Goal: Task Accomplishment & Management: Manage account settings

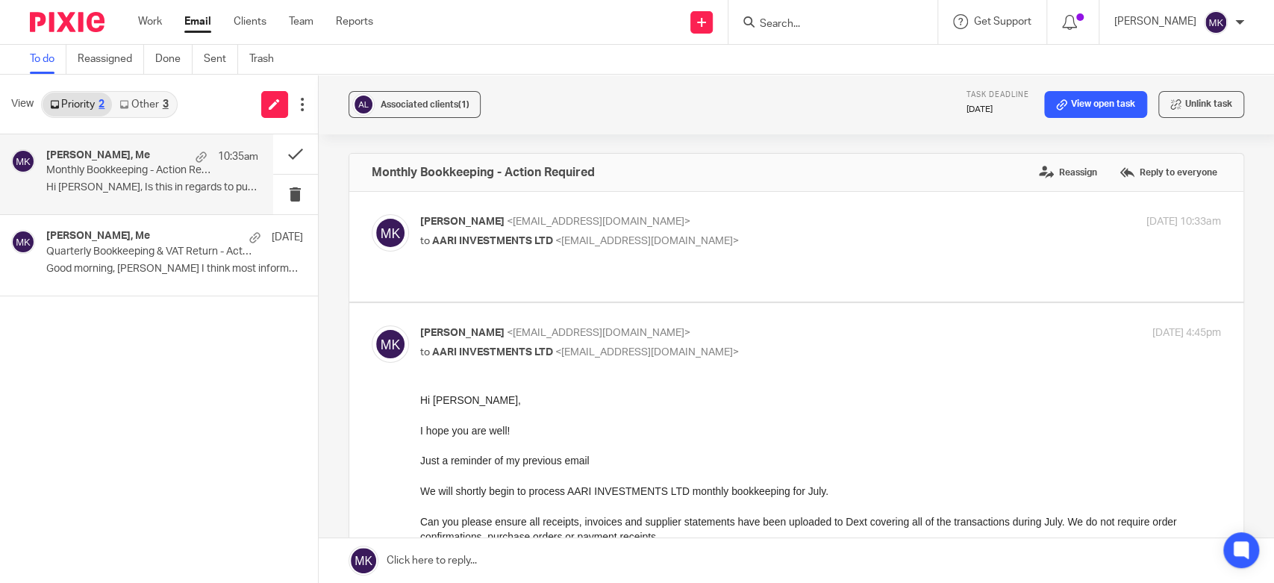
scroll to position [414, 0]
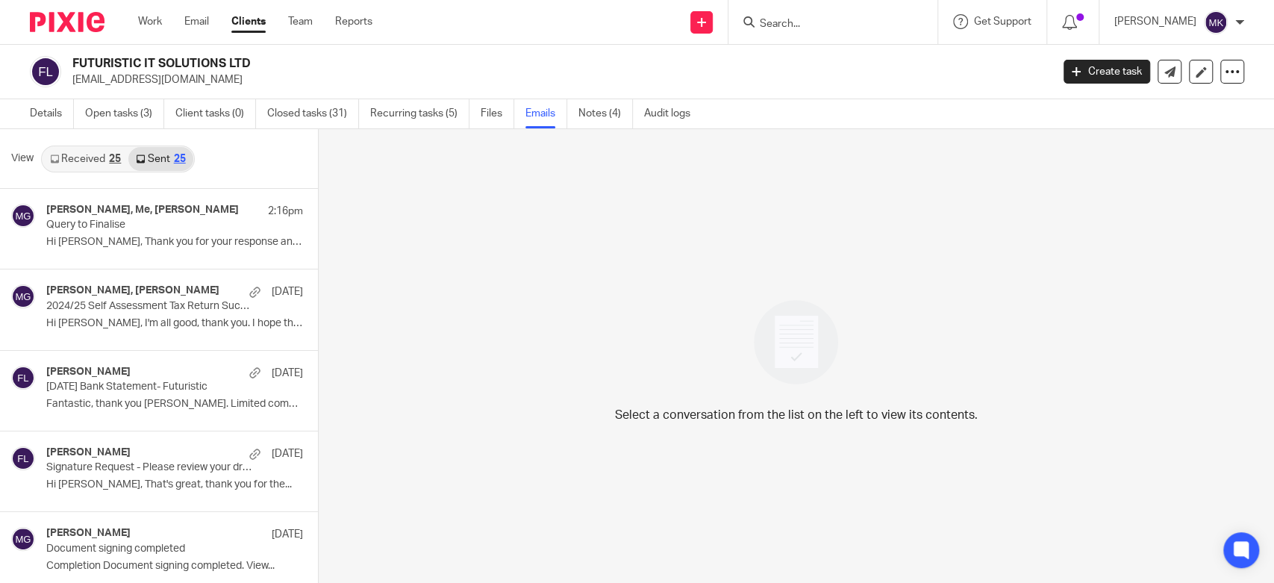
scroll to position [1, 0]
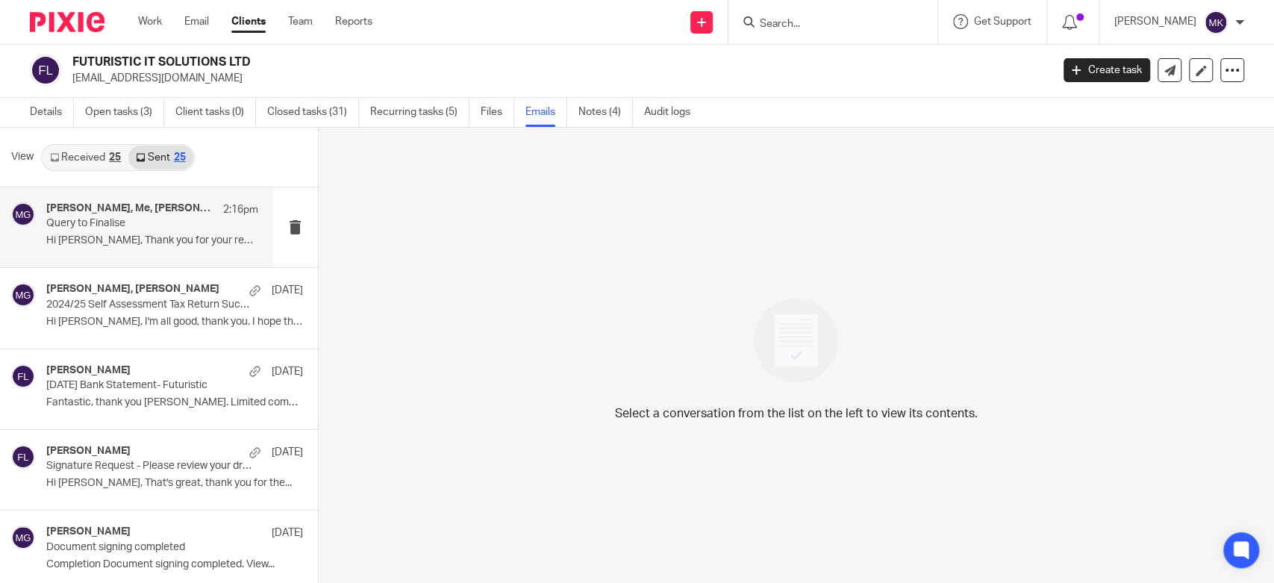
click at [184, 249] on div "pansy khurana, Me, Arun 2:16pm Query to Finalise Hi Arun, Thank you for your re…" at bounding box center [152, 227] width 212 height 50
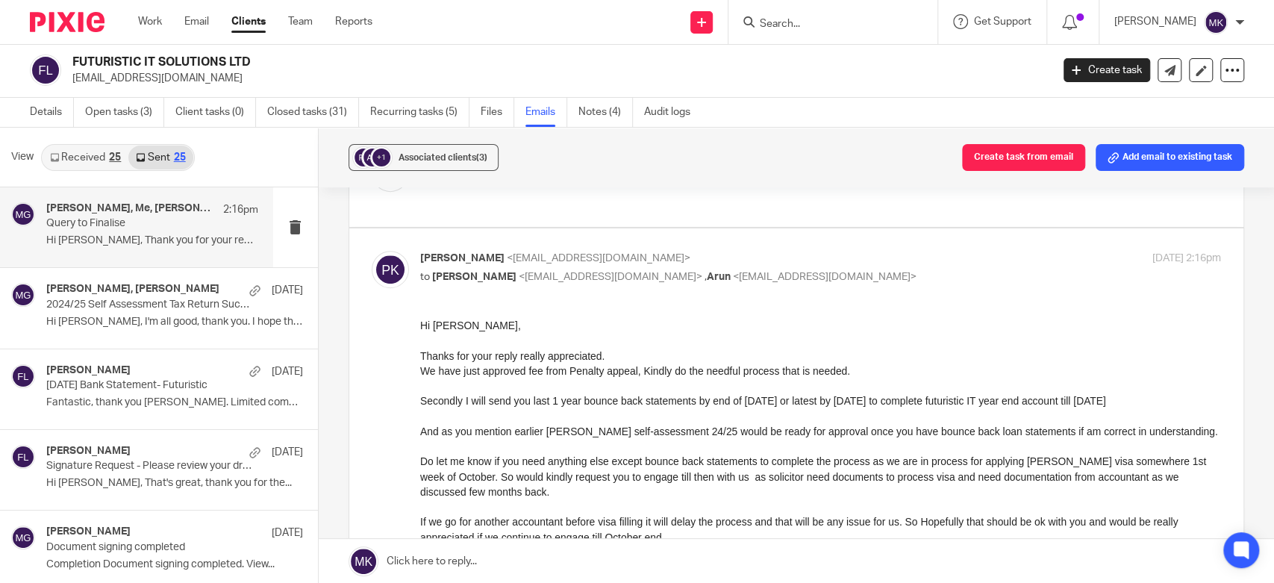
scroll to position [414, 0]
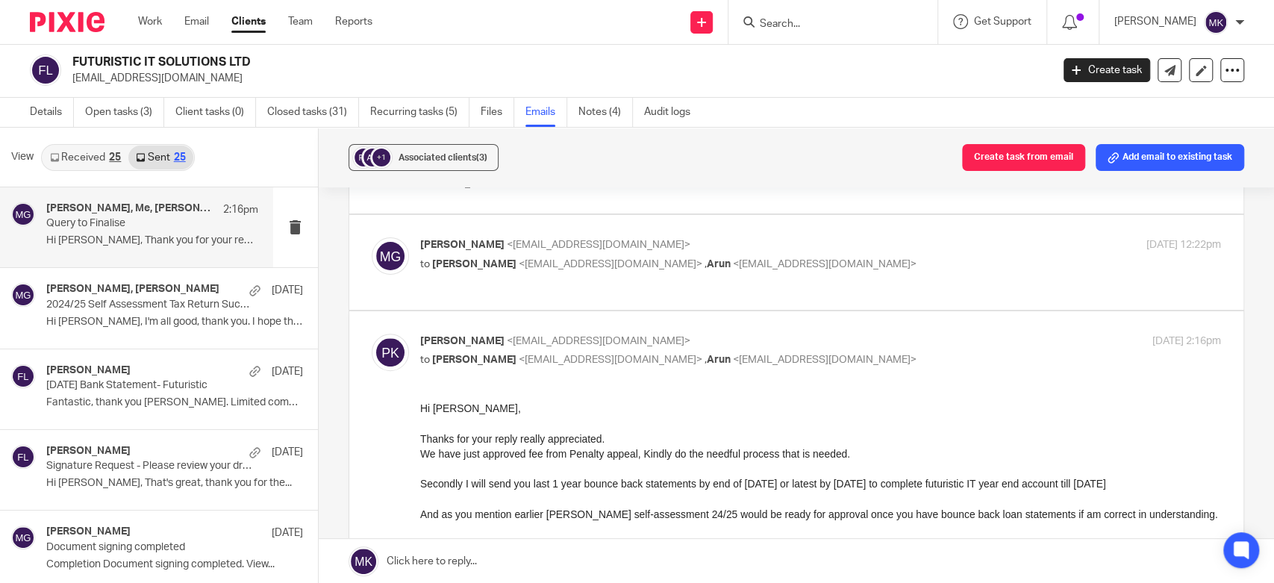
click at [861, 232] on label at bounding box center [796, 262] width 894 height 95
click at [372, 237] on input "checkbox" at bounding box center [371, 237] width 1 height 1
checkbox input "true"
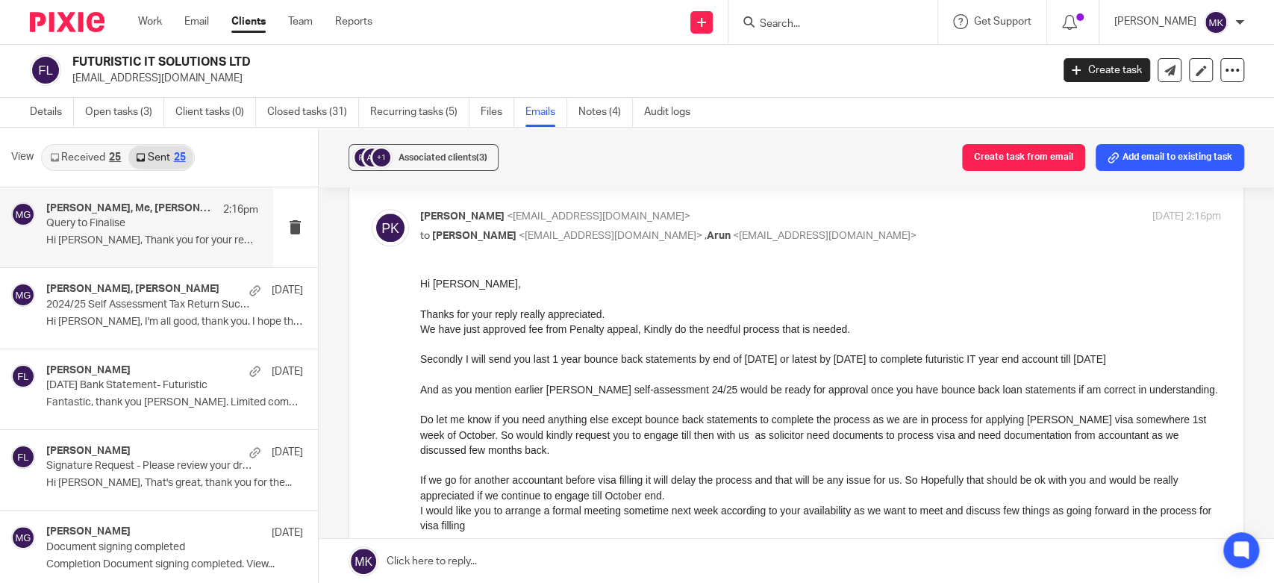
scroll to position [829, 0]
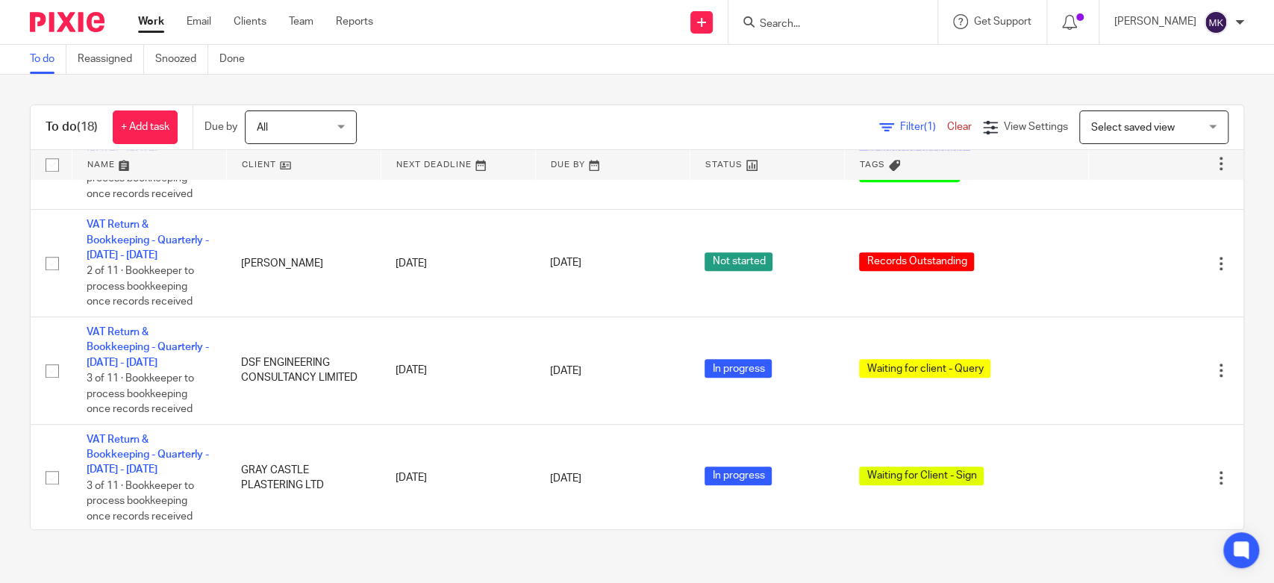
scroll to position [912, 0]
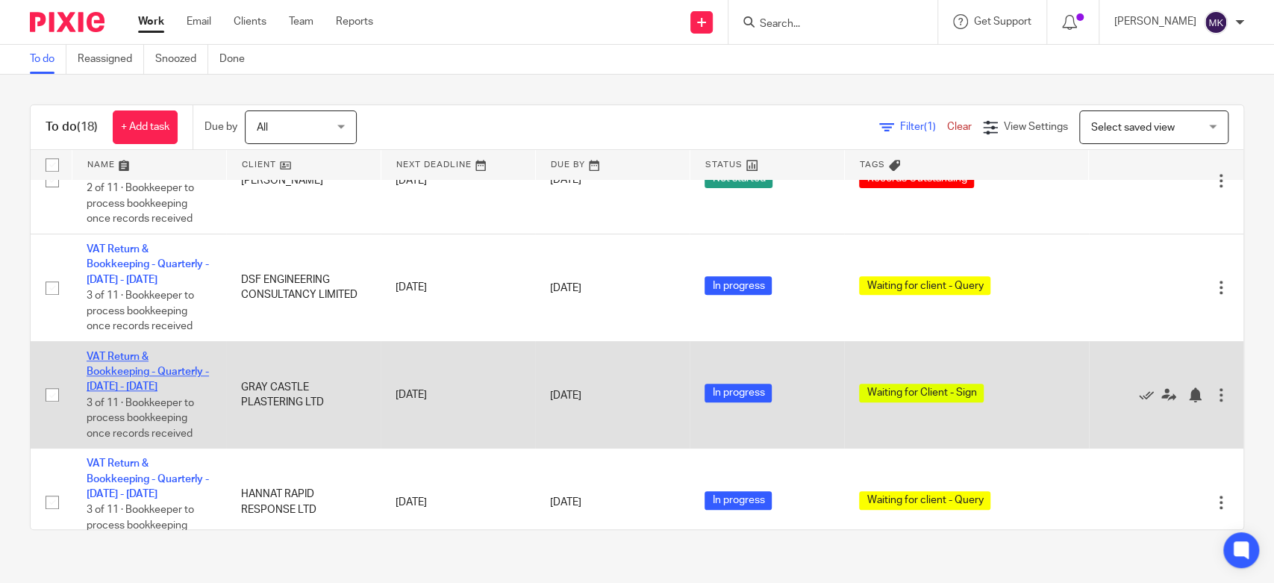
click at [102, 377] on link "VAT Return & Bookkeeping - Quarterly - May - July, 2025" at bounding box center [148, 372] width 122 height 41
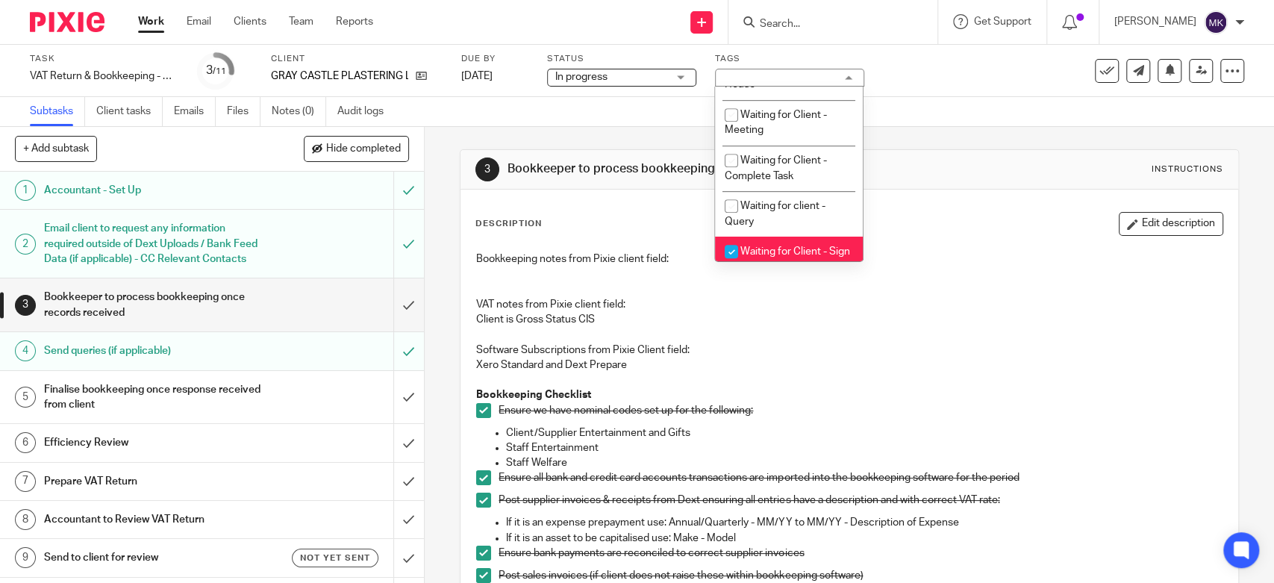
scroll to position [912, 0]
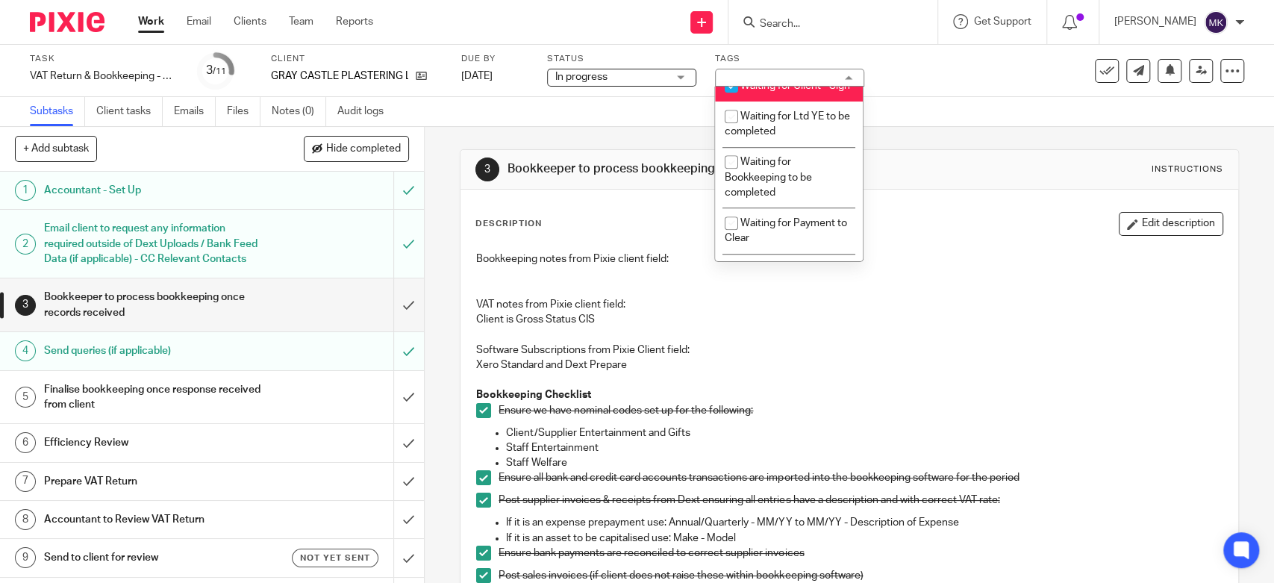
click at [782, 102] on li "Waiting for Client - Sign" at bounding box center [789, 86] width 148 height 31
checkbox input "false"
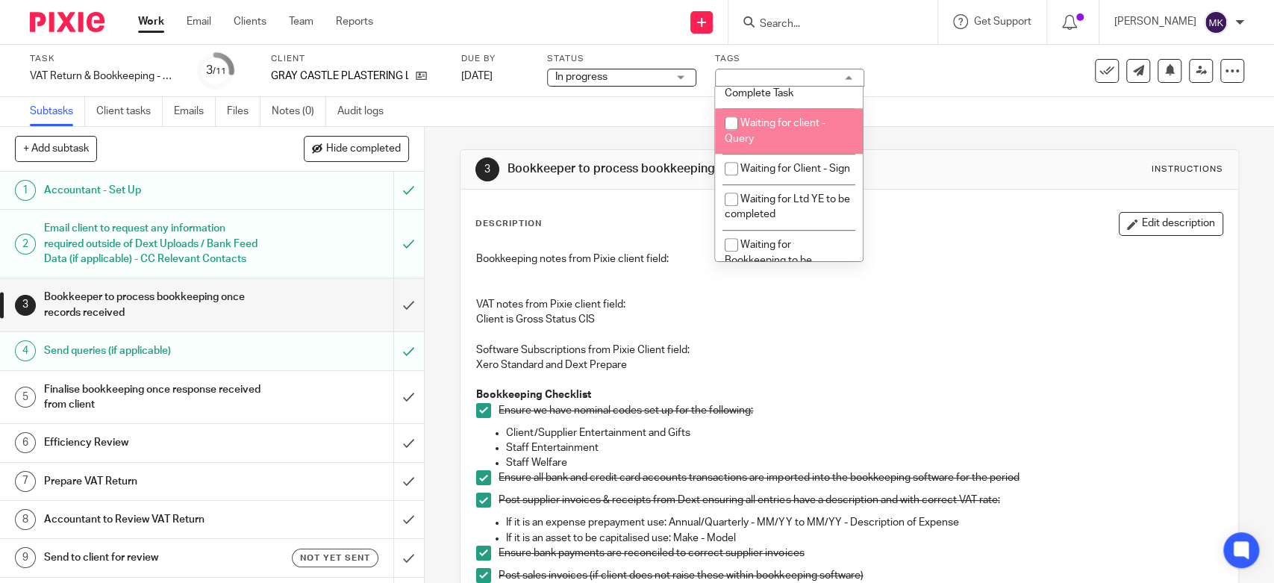
click at [781, 143] on span "Waiting for client - Query" at bounding box center [775, 131] width 101 height 26
checkbox input "true"
click at [967, 119] on div "Subtasks Client tasks Emails Files Notes (0) Audit logs" at bounding box center [637, 112] width 1274 height 30
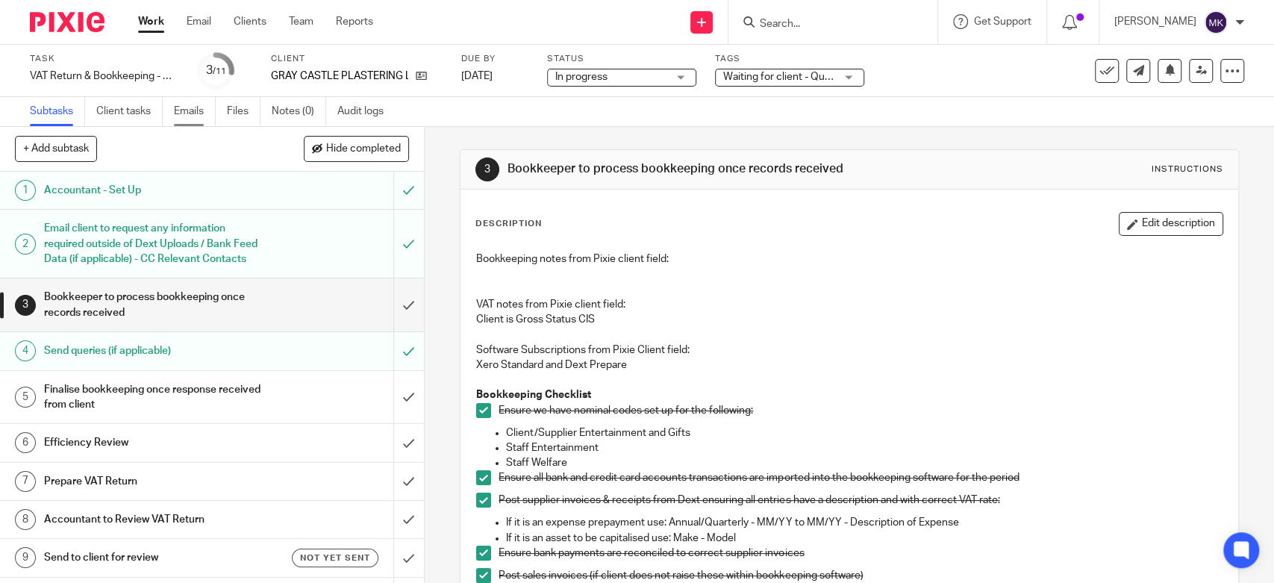
click at [210, 108] on link "Emails" at bounding box center [195, 111] width 42 height 29
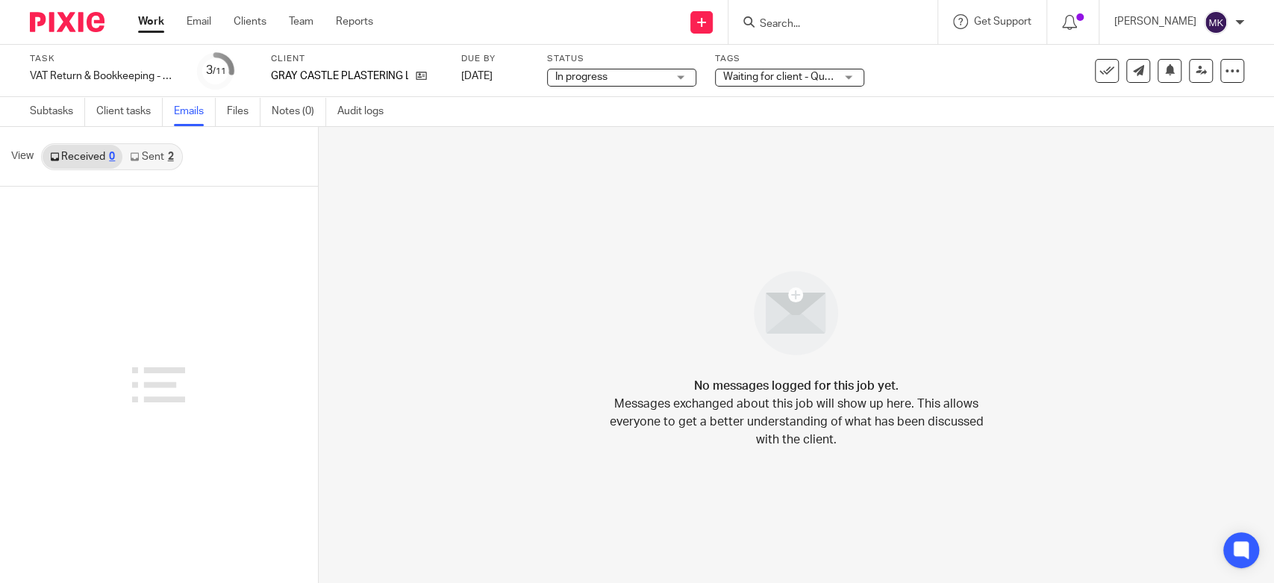
click at [154, 169] on div "Received 0 Sent 2" at bounding box center [112, 156] width 142 height 27
click at [158, 161] on link "Sent 2" at bounding box center [151, 157] width 58 height 24
